Goal: Task Accomplishment & Management: Manage account settings

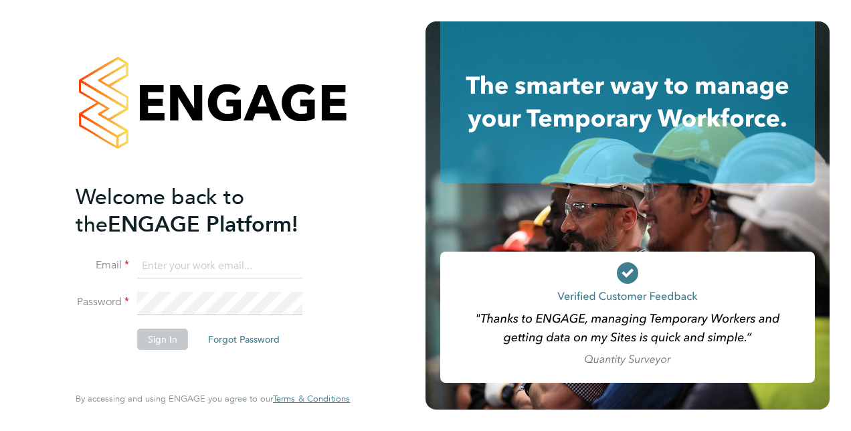
type input "[PERSON_NAME][EMAIL_ADDRESS][PERSON_NAME][DOMAIN_NAME]"
click at [174, 336] on button "Sign In" at bounding box center [162, 339] width 51 height 21
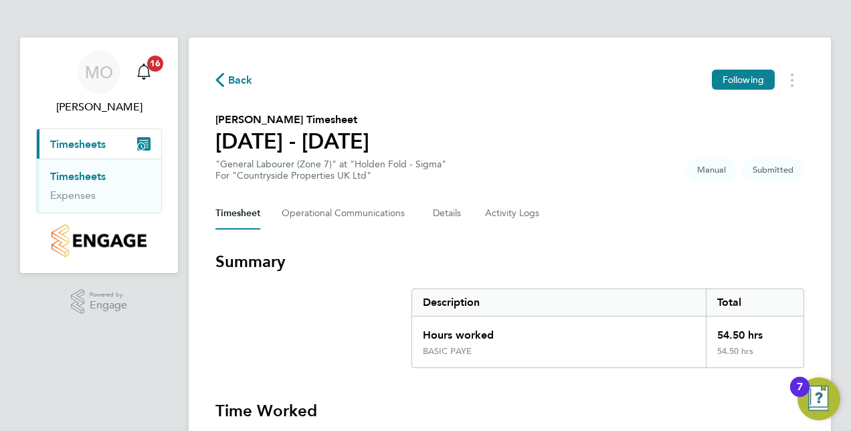
drag, startPoint x: 850, startPoint y: 28, endPoint x: 853, endPoint y: 99, distance: 71.0
drag, startPoint x: 853, startPoint y: 99, endPoint x: 824, endPoint y: 139, distance: 49.4
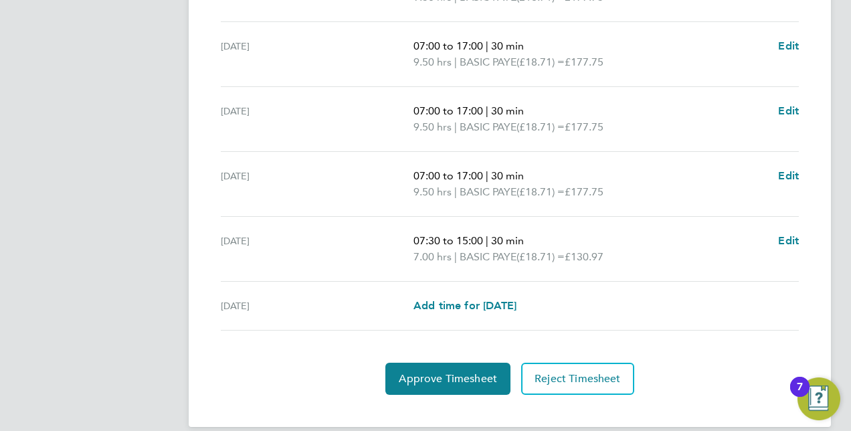
scroll to position [560, 0]
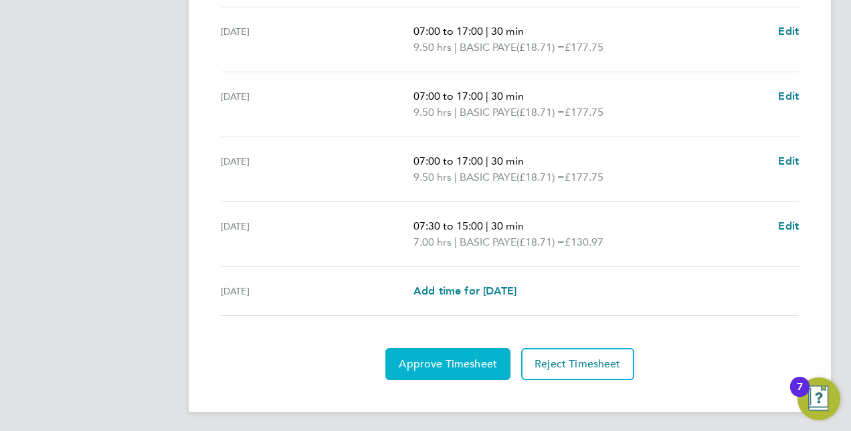
click at [433, 349] on button "Approve Timesheet" at bounding box center [447, 364] width 125 height 32
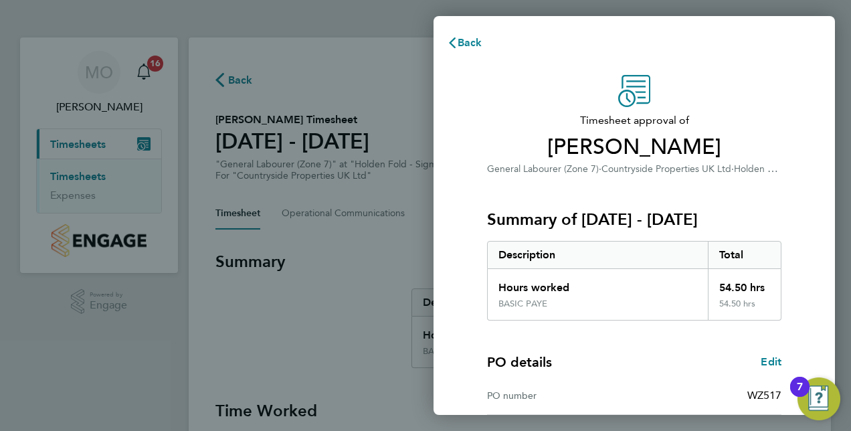
click at [808, 256] on div "Timesheet approval of Josh Hoyle General Labourer (Zone 7) · Countryside Proper…" at bounding box center [634, 323] width 401 height 528
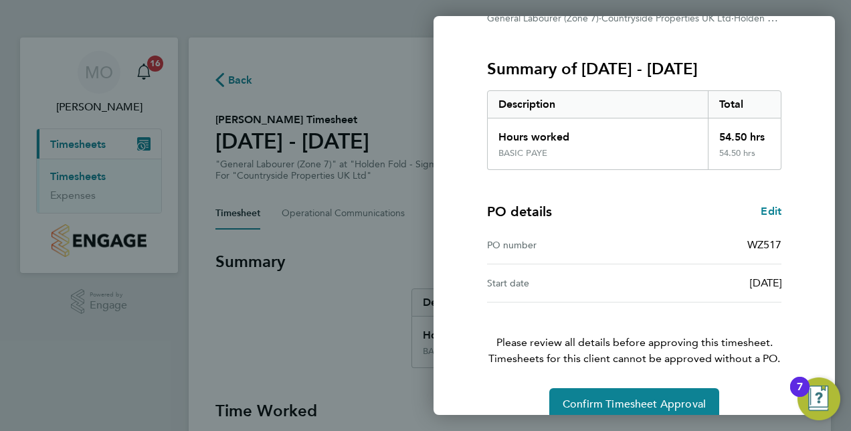
scroll to position [171, 0]
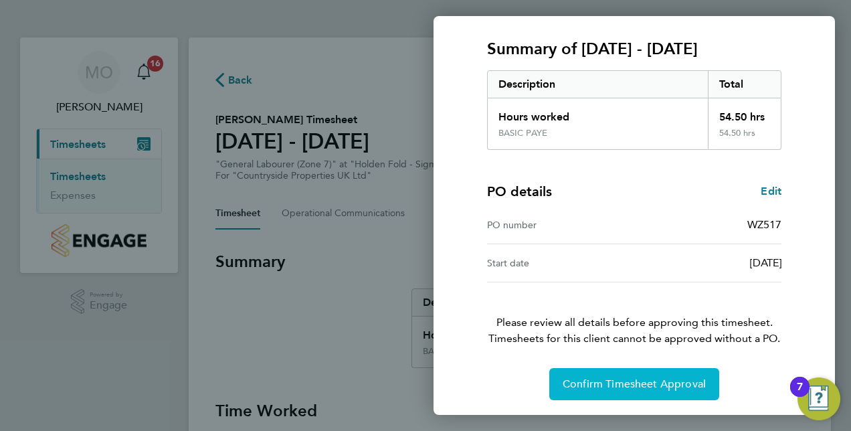
click at [672, 379] on span "Confirm Timesheet Approval" at bounding box center [634, 383] width 143 height 13
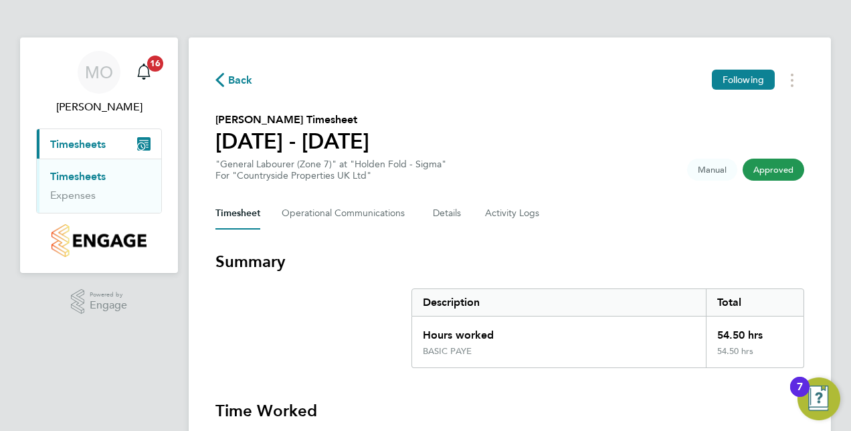
click at [75, 179] on link "Timesheets" at bounding box center [78, 176] width 56 height 13
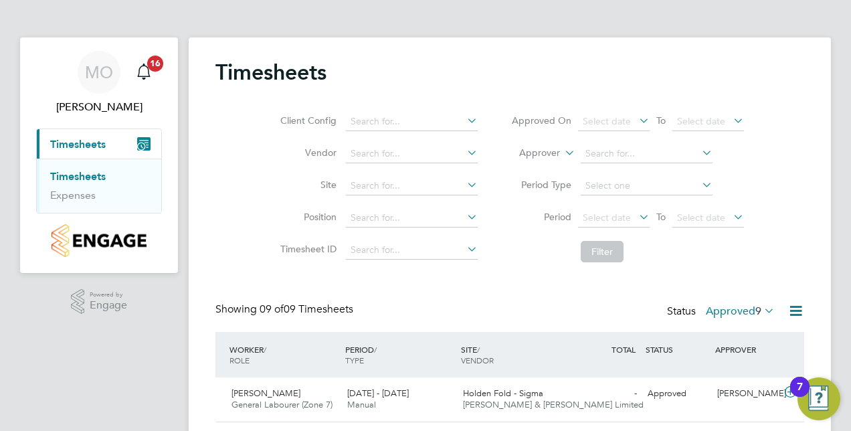
click at [798, 149] on div "Client Config Vendor Site Position Timesheet ID Approved On Select date To Sele…" at bounding box center [509, 184] width 589 height 170
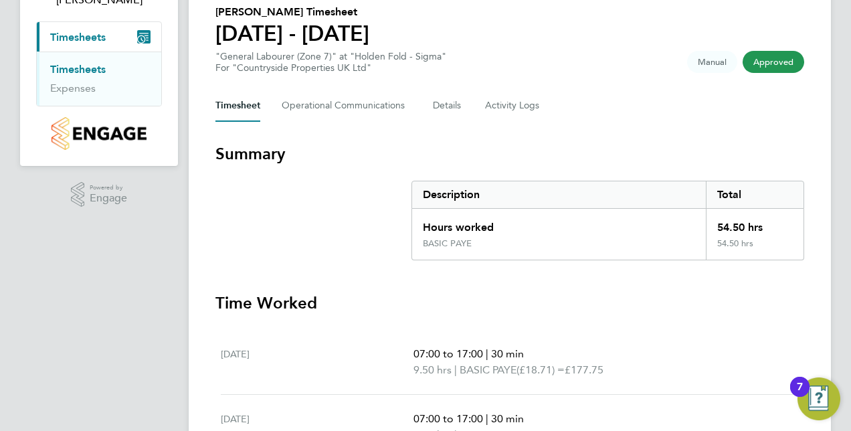
scroll to position [13, 0]
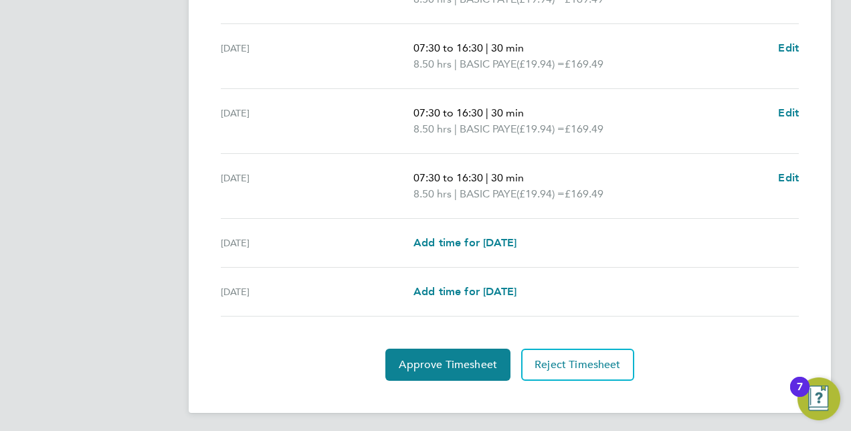
scroll to position [544, 0]
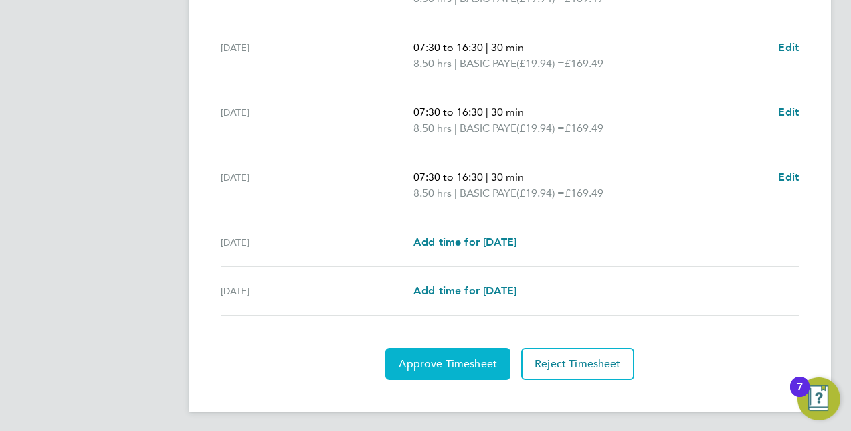
click at [414, 373] on button "Approve Timesheet" at bounding box center [447, 364] width 125 height 32
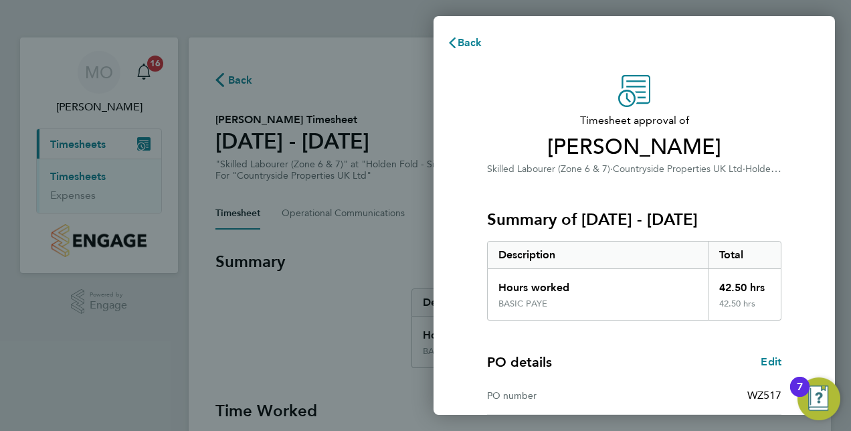
click at [822, 294] on div "Timesheet approval of Luke Coles Skilled Labourer (Zone 6 & 7) · Countryside Pr…" at bounding box center [634, 323] width 401 height 528
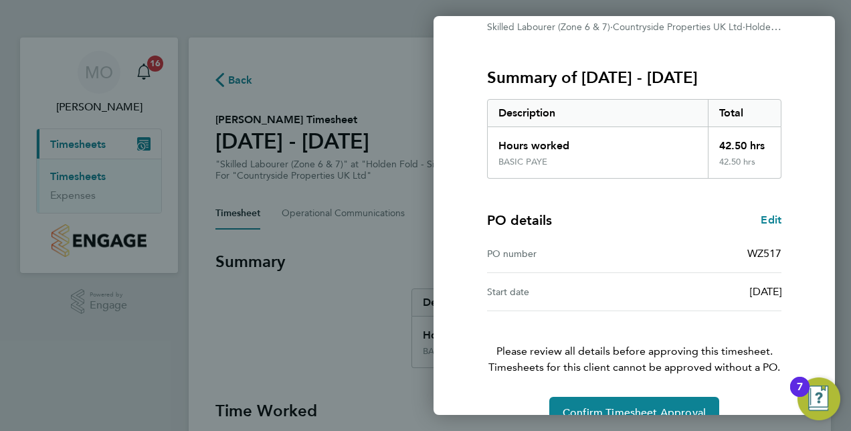
scroll to position [171, 0]
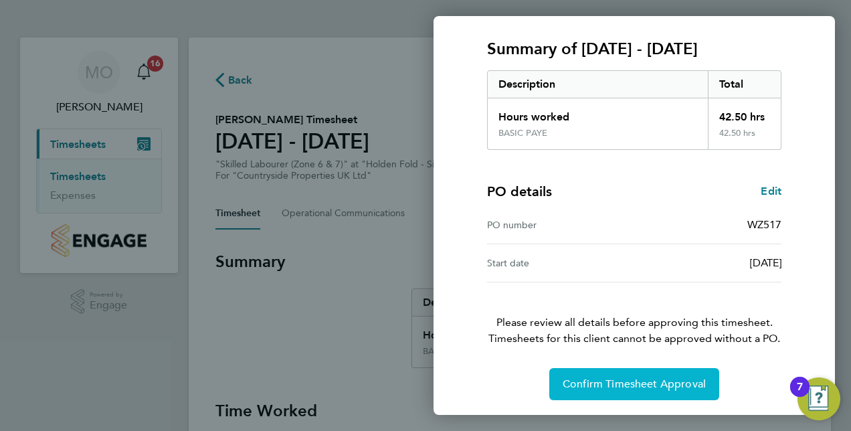
click at [677, 372] on button "Confirm Timesheet Approval" at bounding box center [634, 384] width 170 height 32
